Goal: Task Accomplishment & Management: Use online tool/utility

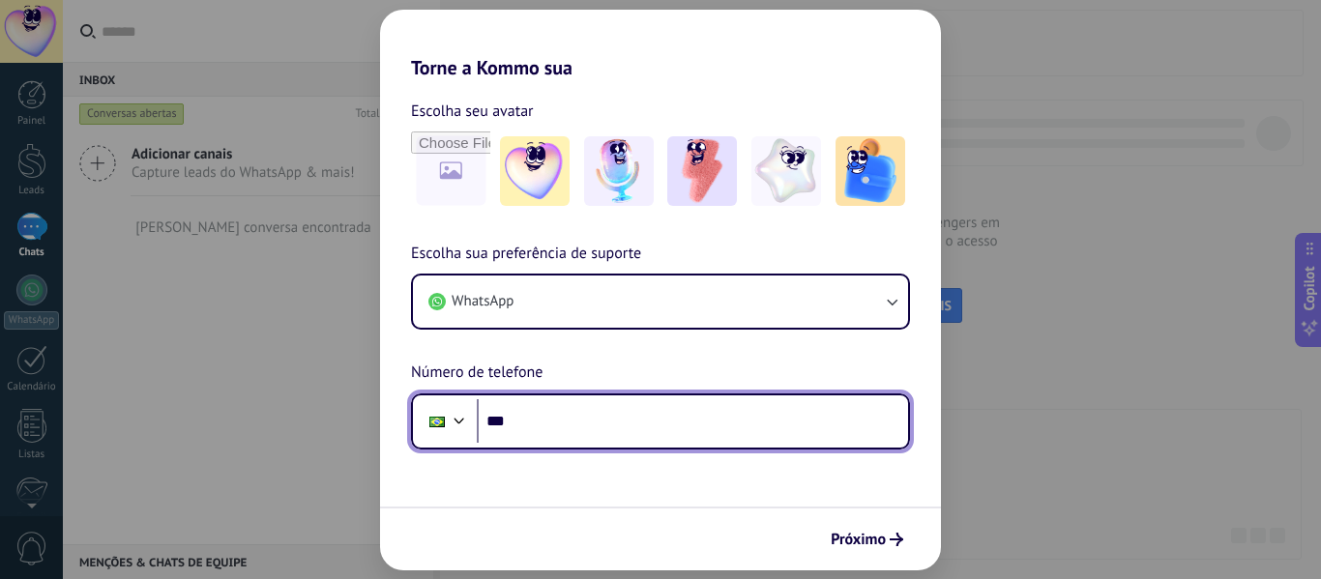
click at [617, 415] on input "***" at bounding box center [692, 421] width 431 height 44
type input "**********"
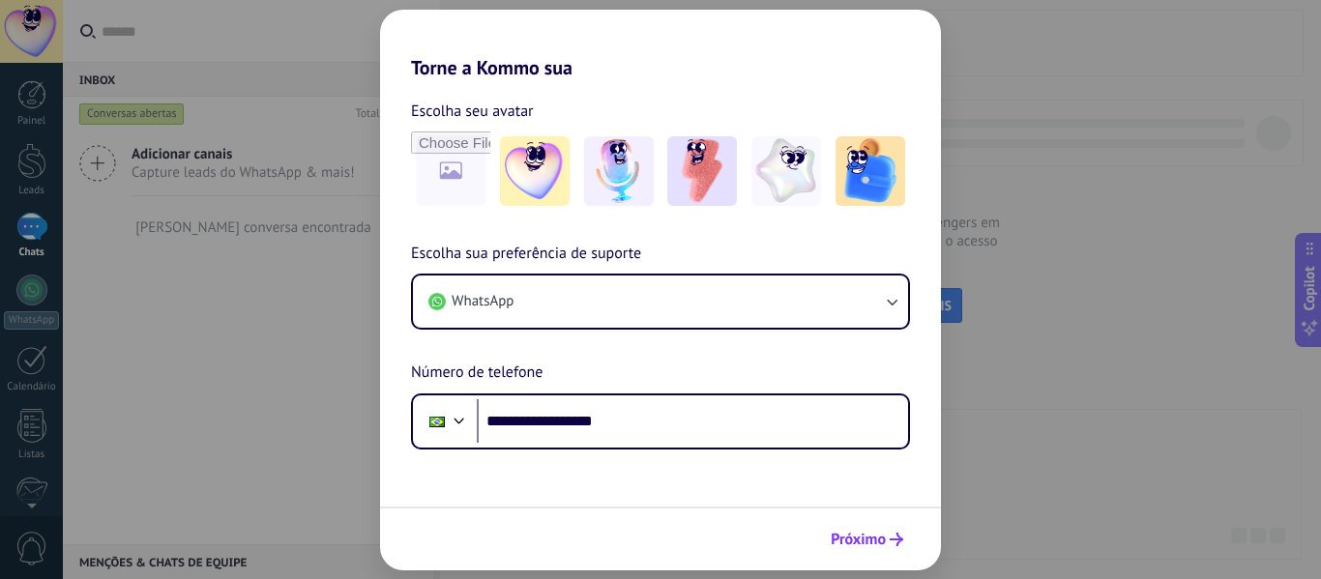
click at [857, 533] on span "Próximo" at bounding box center [858, 540] width 55 height 14
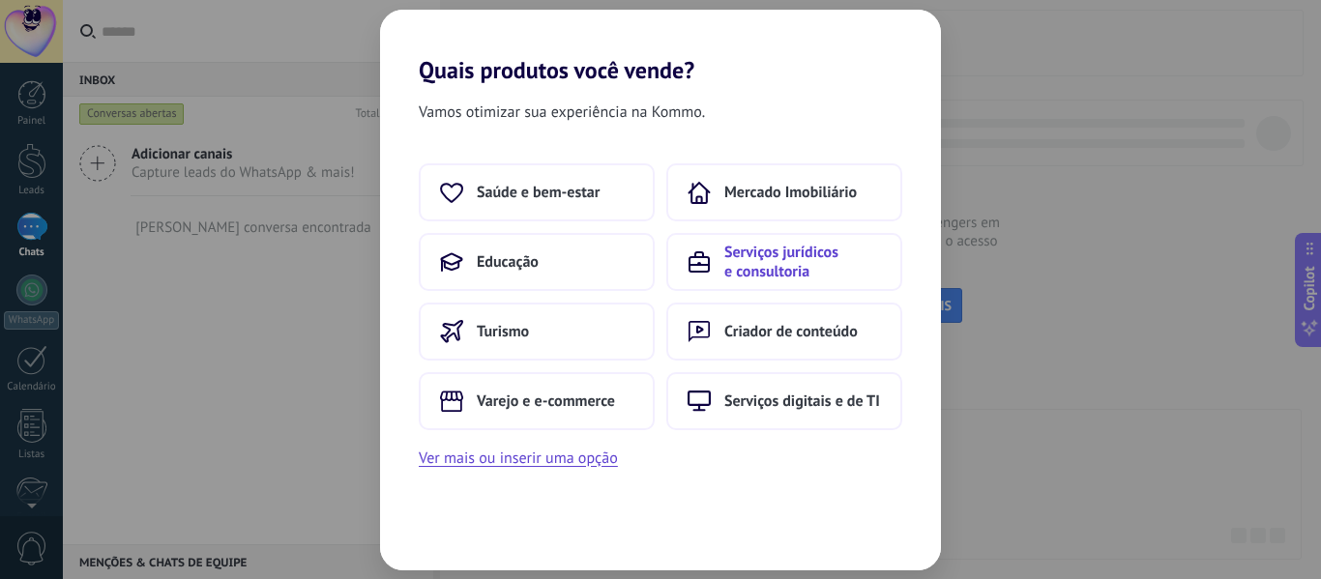
click at [793, 275] on span "Serviços jurídicos e consultoria" at bounding box center [802, 262] width 157 height 39
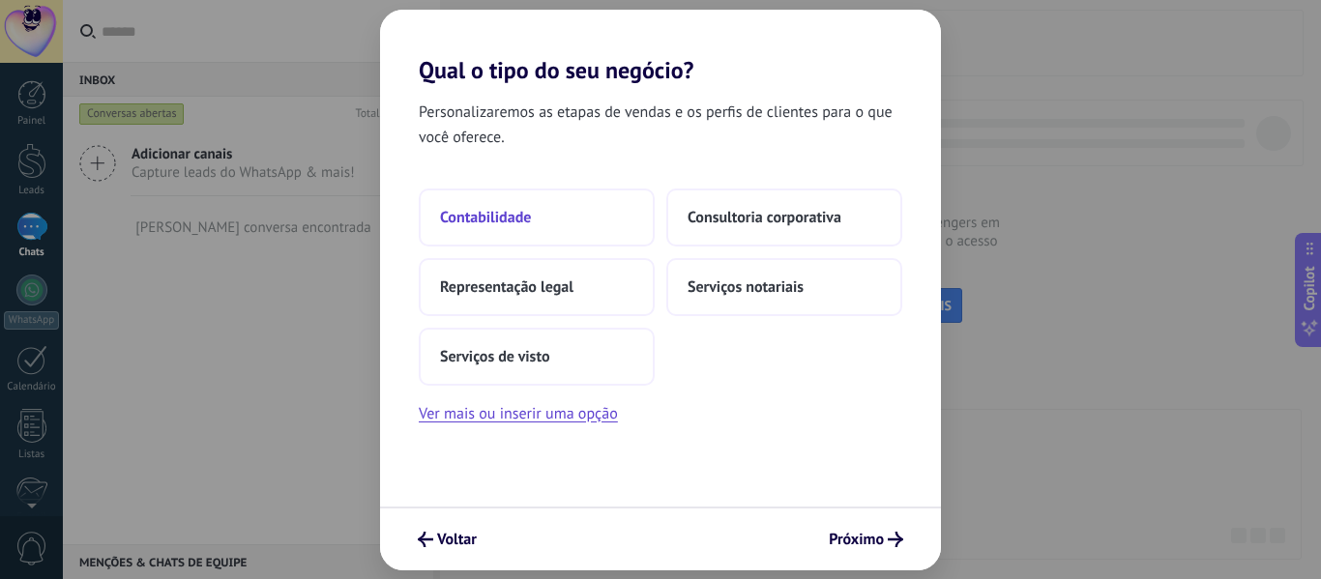
click at [566, 219] on button "Contabilidade" at bounding box center [537, 218] width 236 height 58
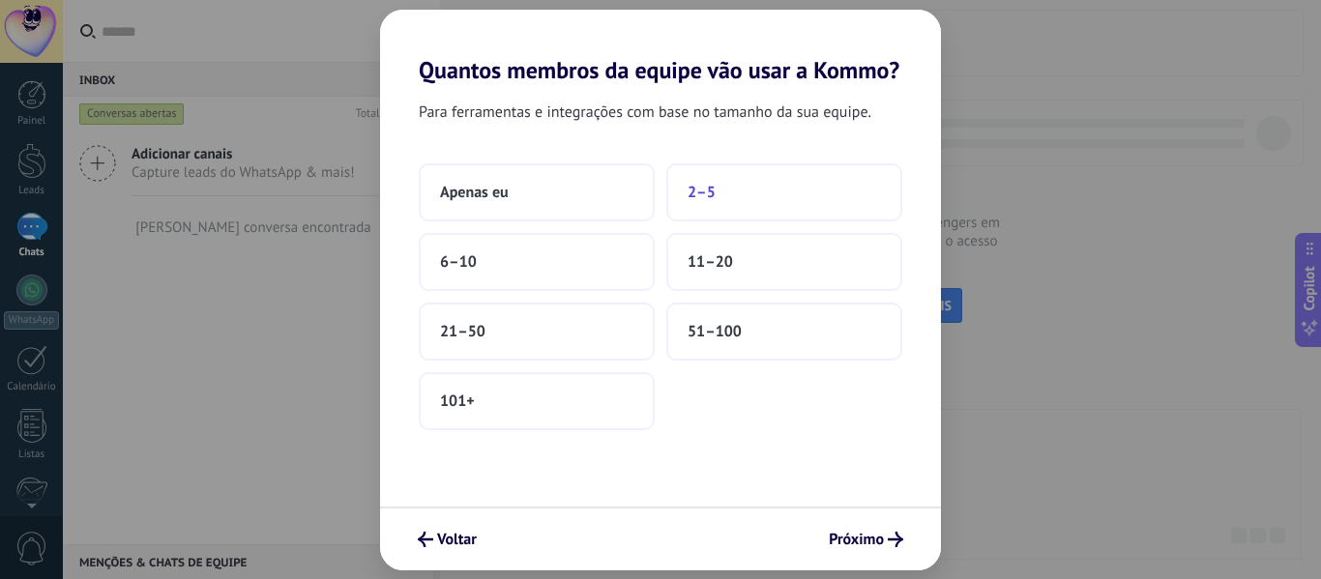
click at [688, 207] on button "2–5" at bounding box center [784, 192] width 236 height 58
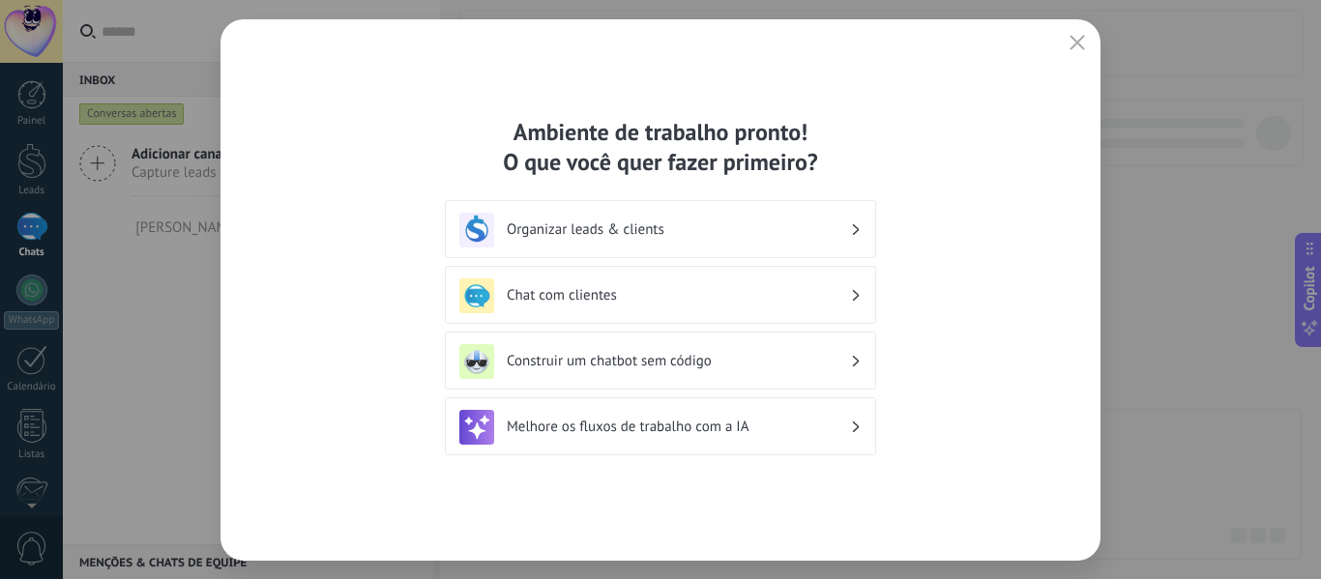
click at [746, 234] on h3 "Organizar leads & clients" at bounding box center [678, 229] width 343 height 18
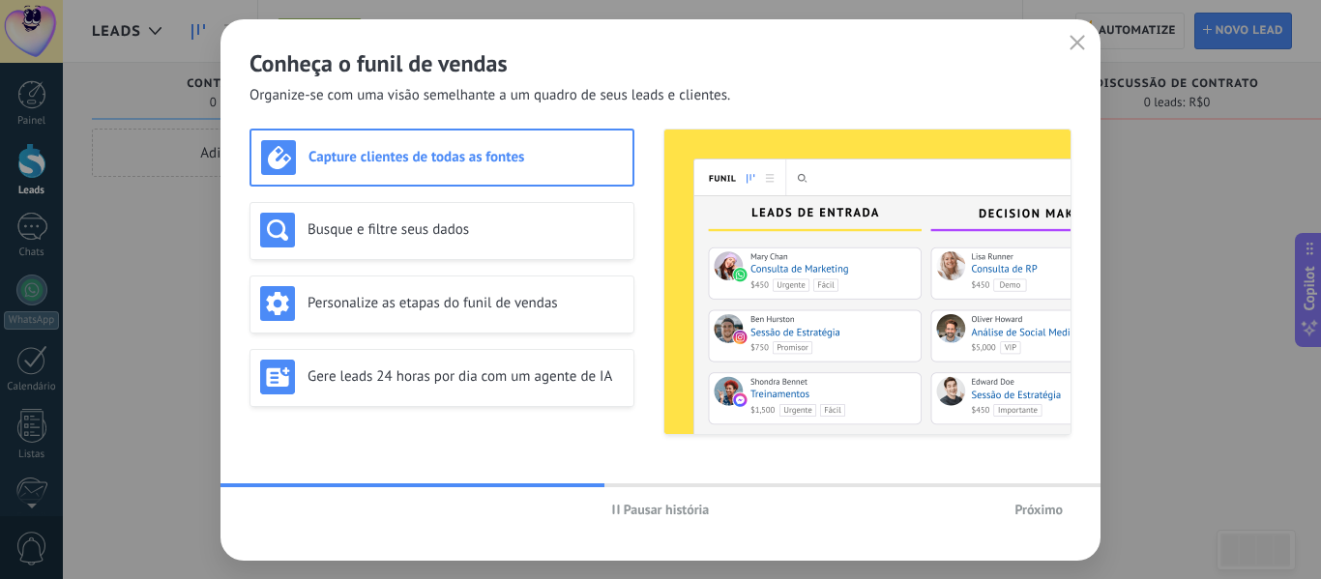
click at [1038, 511] on span "Próximo" at bounding box center [1038, 510] width 48 height 14
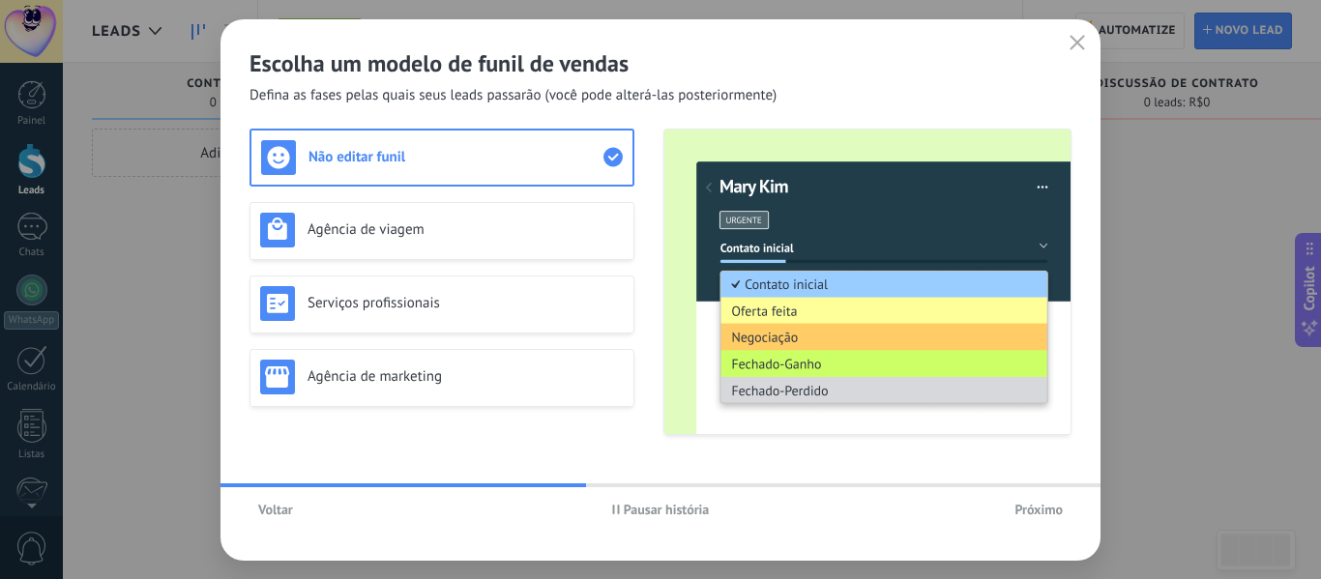
click at [1037, 506] on span "Próximo" at bounding box center [1038, 510] width 48 height 14
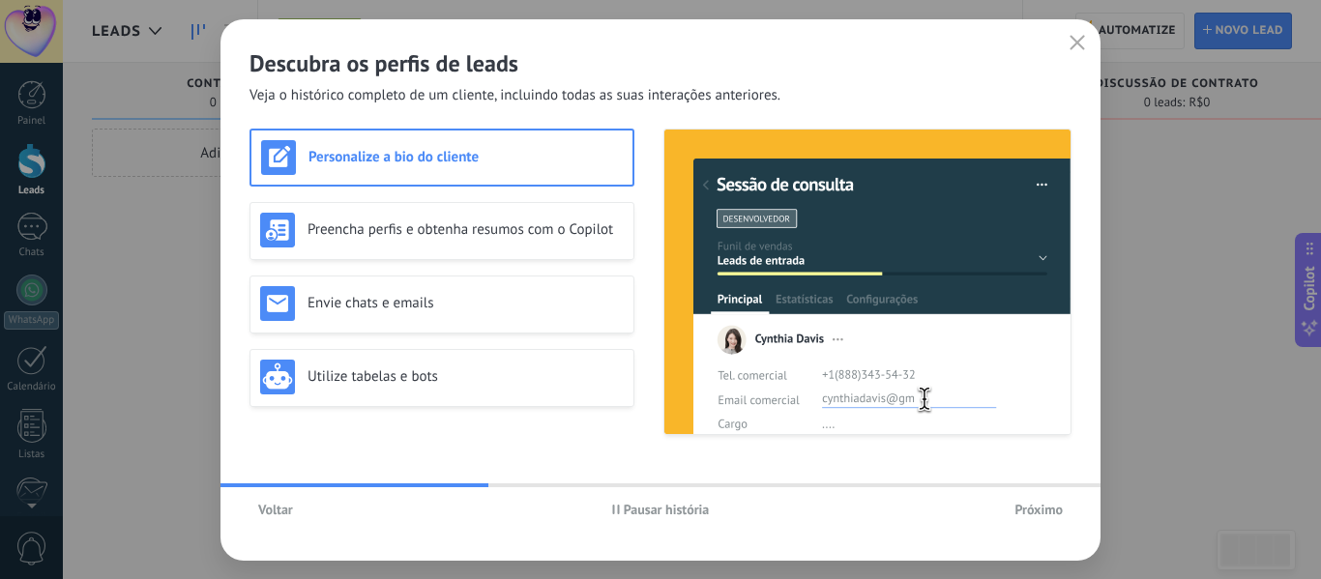
click at [1013, 510] on button "Próximo" at bounding box center [1039, 509] width 66 height 29
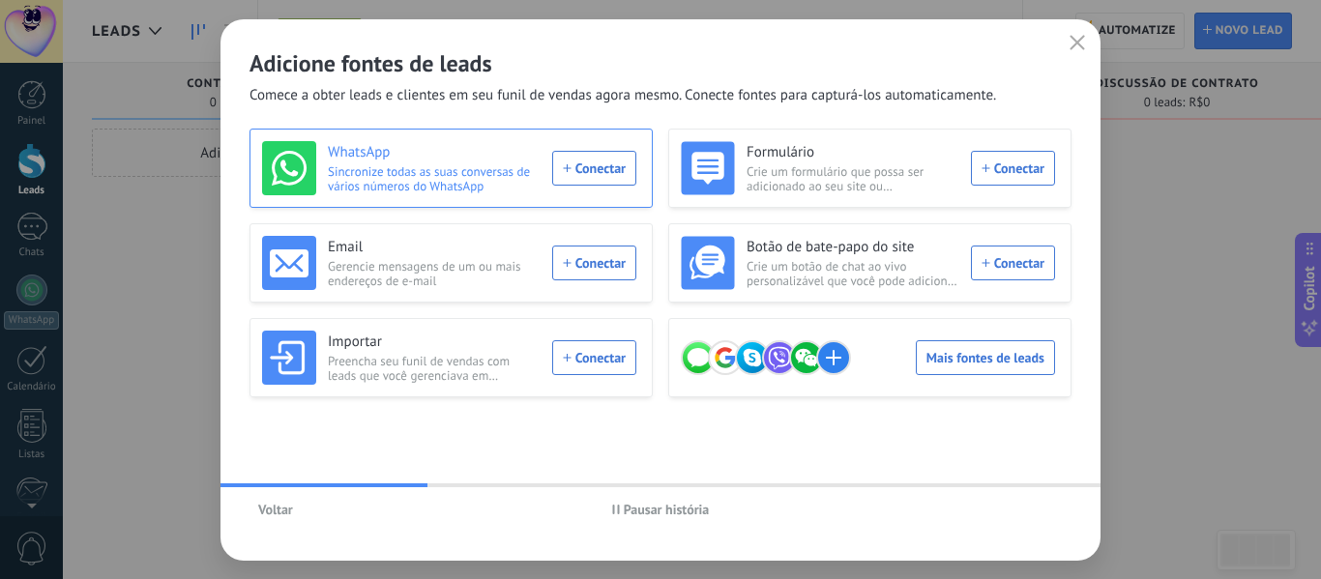
click at [581, 168] on div "WhatsApp Sincronize todas as suas conversas de vários números do WhatsApp Conec…" at bounding box center [449, 168] width 374 height 54
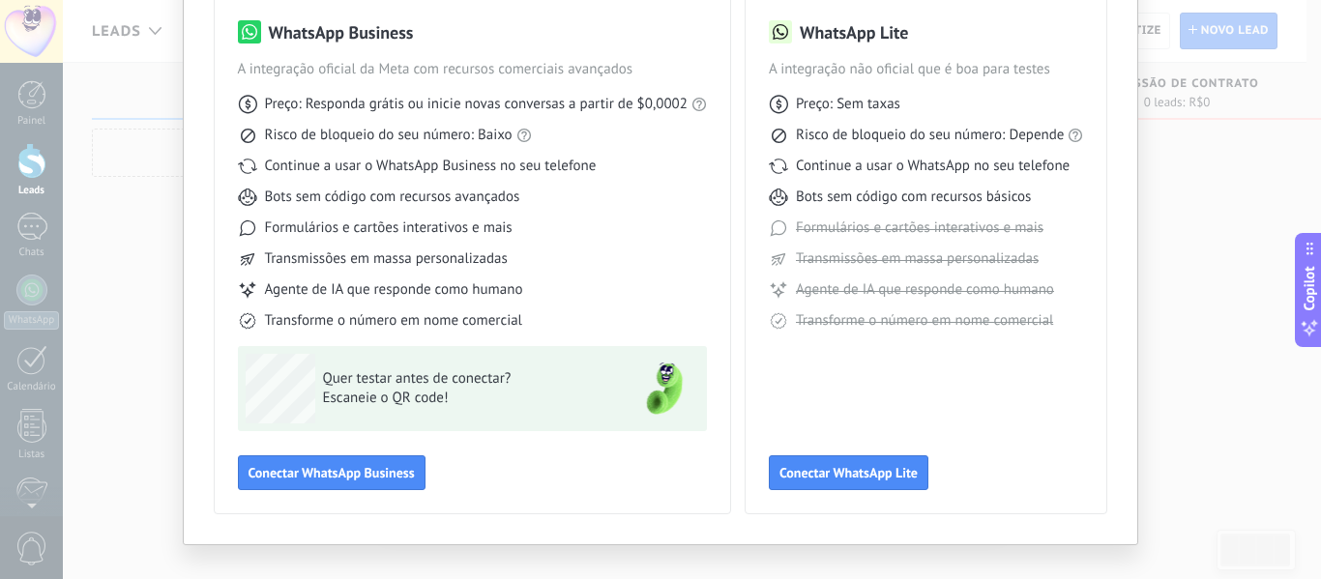
scroll to position [180, 0]
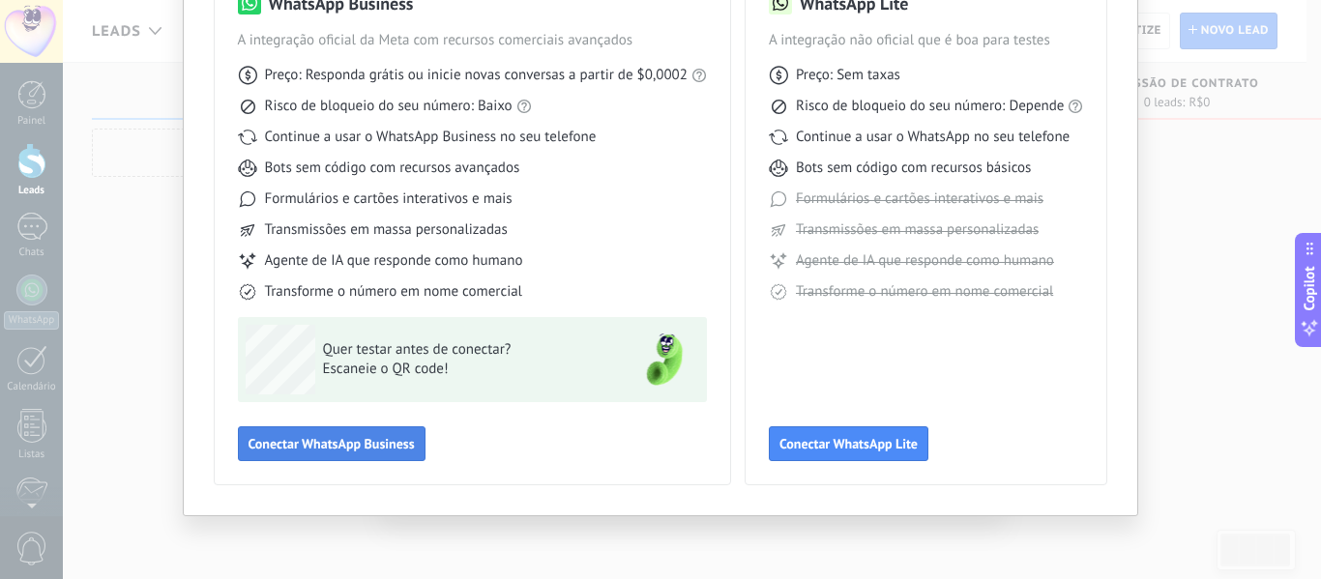
click at [369, 446] on span "Conectar WhatsApp Business" at bounding box center [332, 444] width 166 height 14
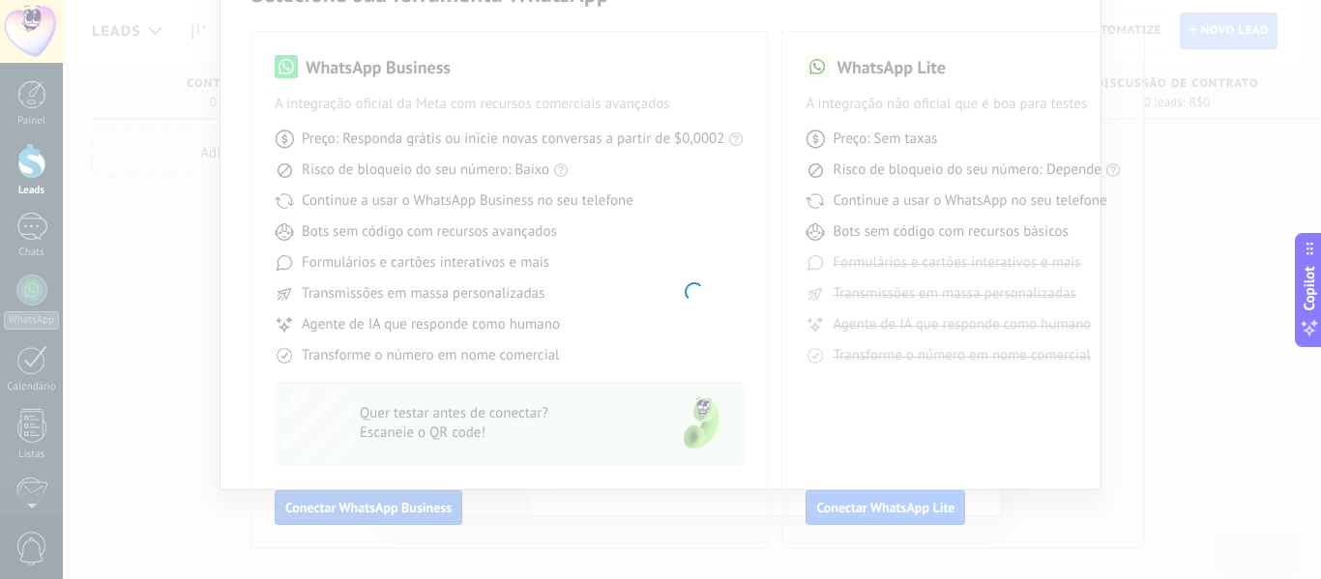
scroll to position [116, 0]
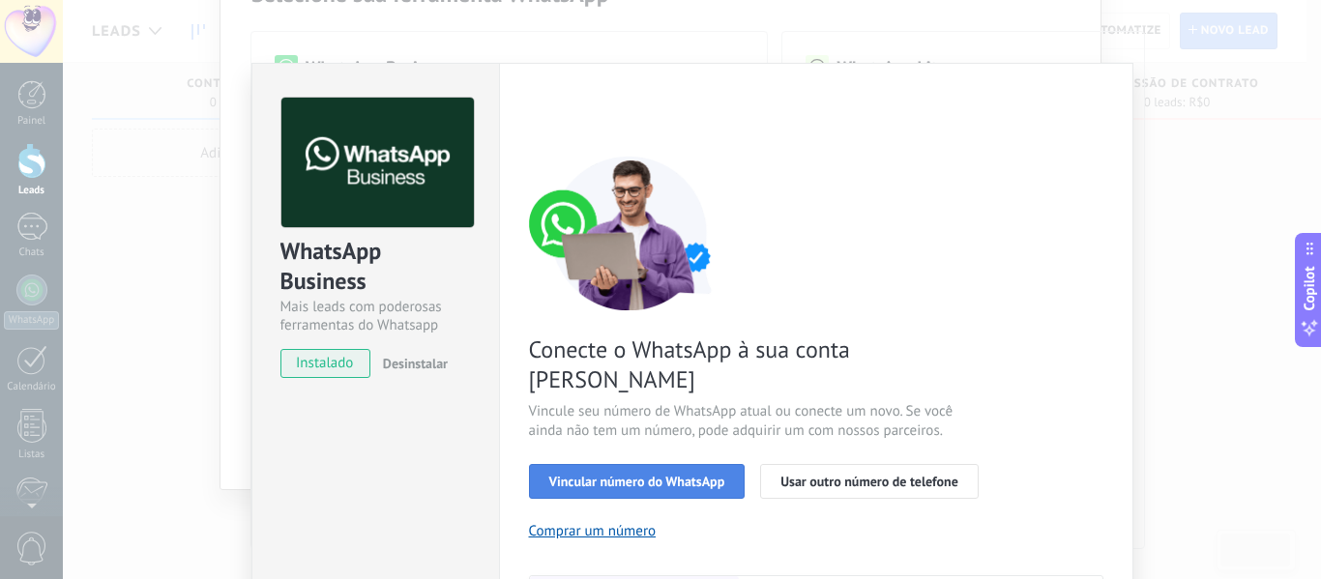
click at [611, 475] on span "Vincular número do WhatsApp" at bounding box center [637, 482] width 176 height 14
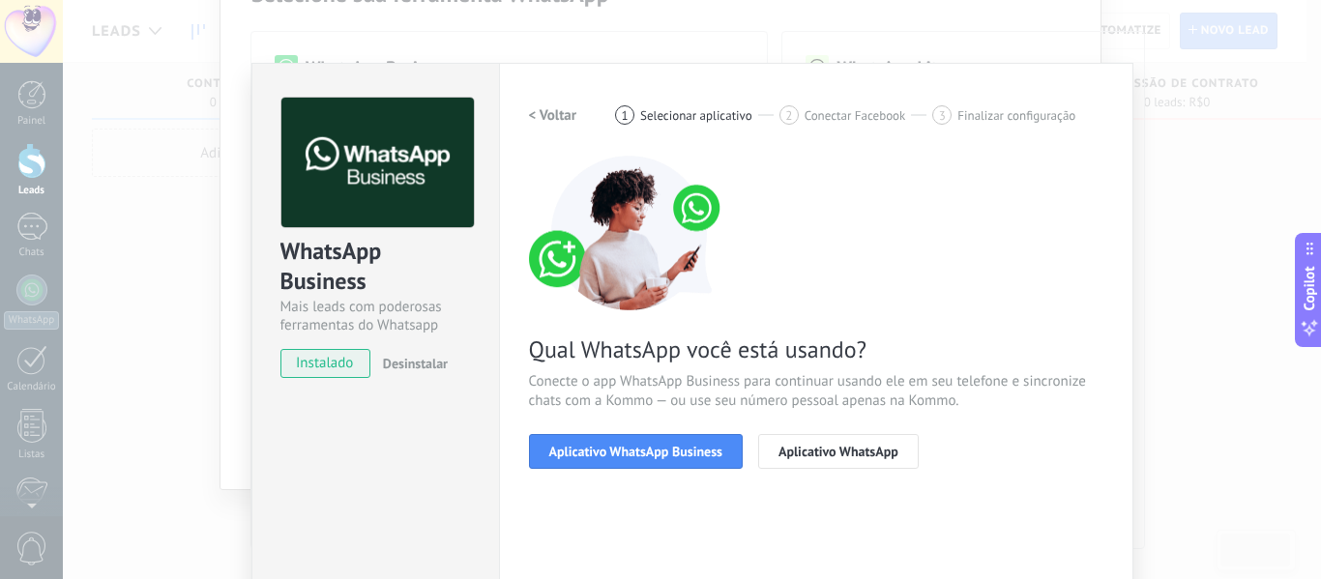
click at [611, 458] on span "Aplicativo WhatsApp Business" at bounding box center [635, 452] width 173 height 14
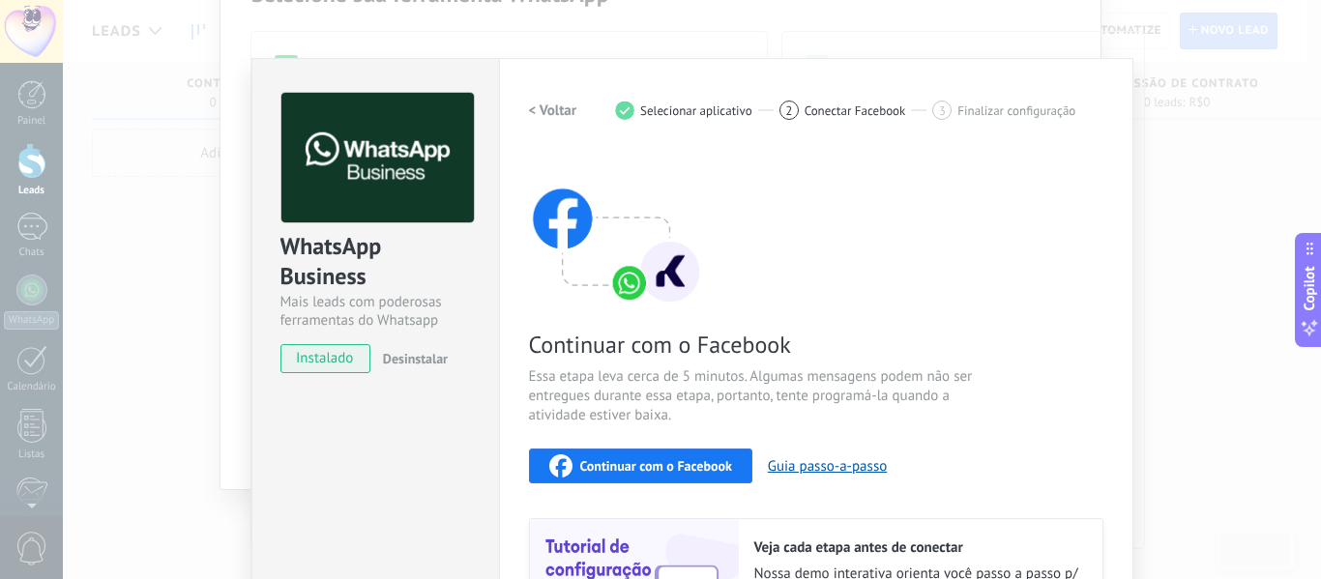
scroll to position [0, 0]
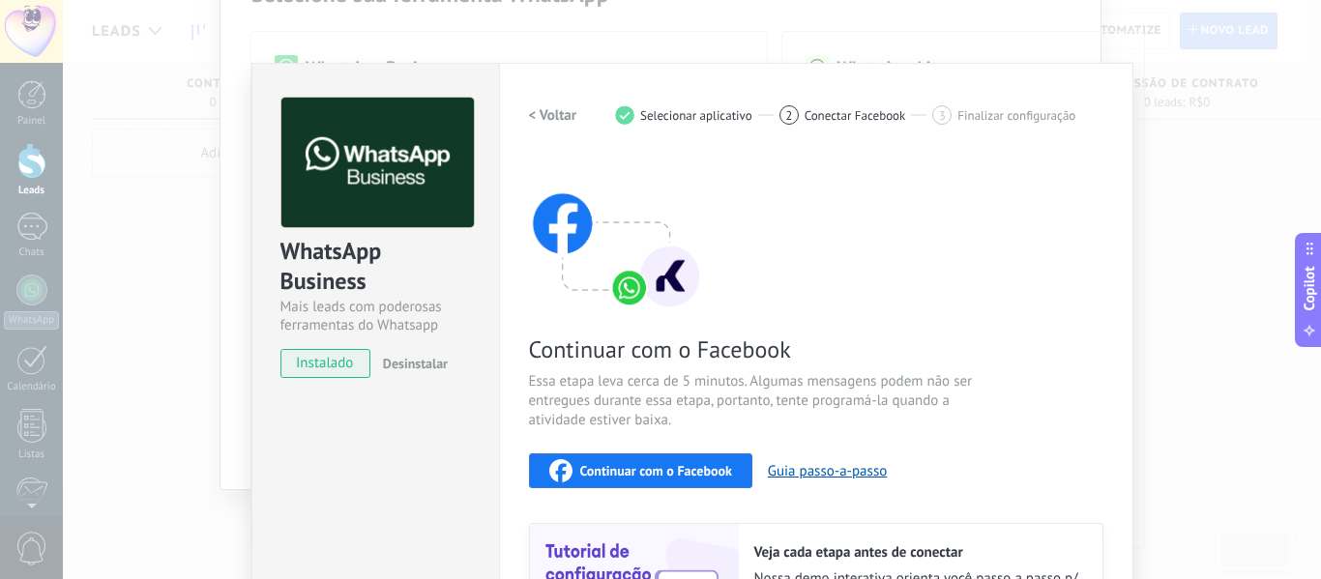
click at [1166, 314] on div "WhatsApp Business Mais leads com poderosas ferramentas do Whatsapp instalado De…" at bounding box center [692, 289] width 1258 height 579
